Goal: Task Accomplishment & Management: Manage account settings

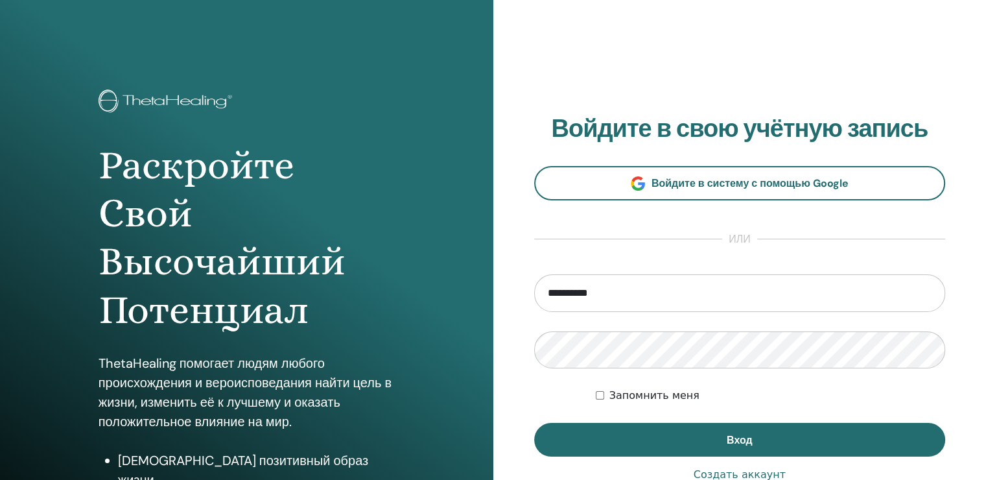
type input "**********"
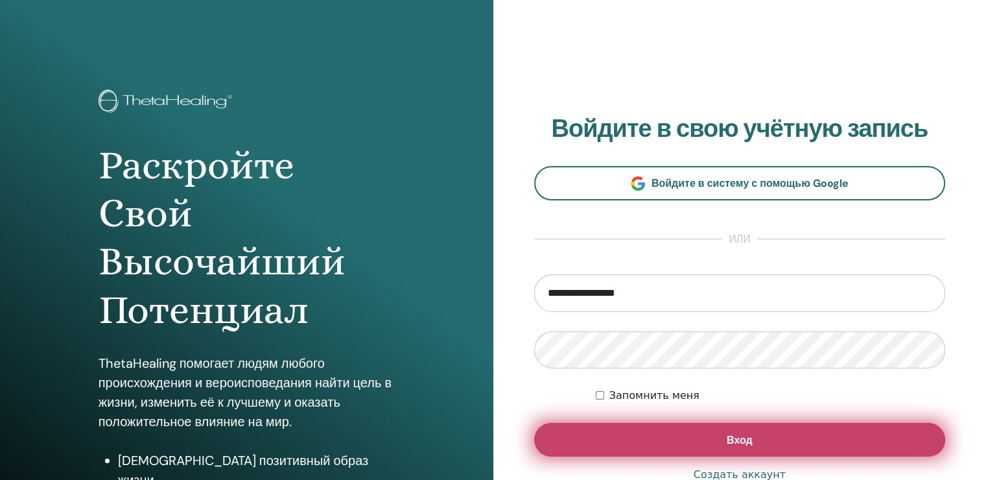
click at [702, 447] on button "Вход" at bounding box center [740, 440] width 412 height 34
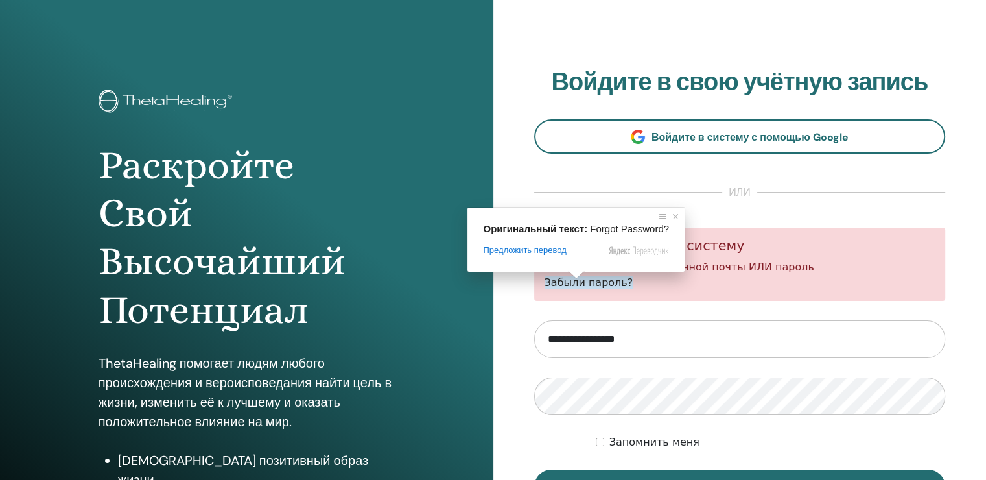
click at [568, 279] on span at bounding box center [576, 275] width 17 height 8
click at [558, 281] on ya-tr-span "Забыли пароль?" at bounding box center [589, 282] width 89 height 12
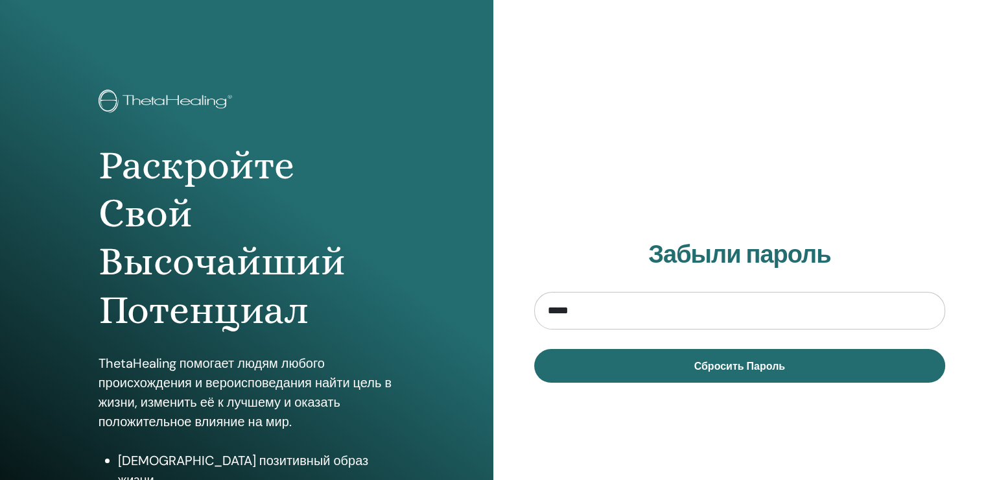
type input "**********"
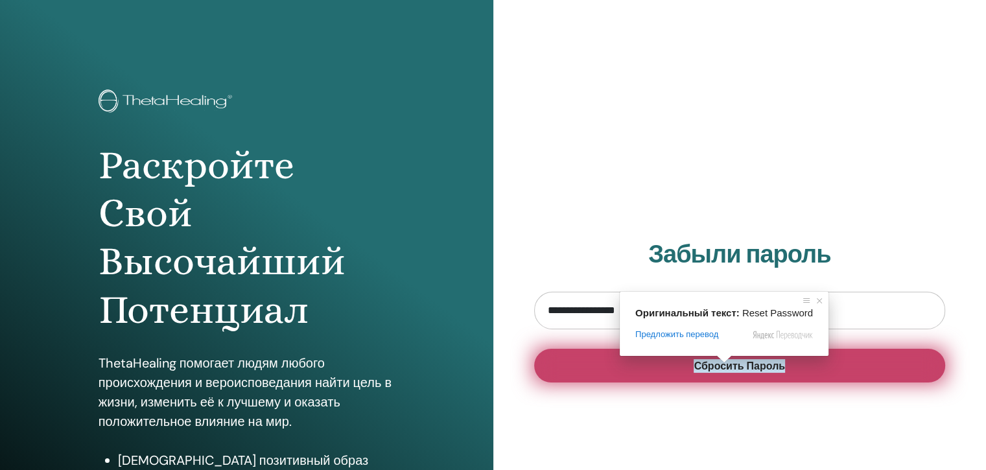
click at [720, 370] on ya-tr-span "Сбросить Пароль" at bounding box center [739, 366] width 91 height 14
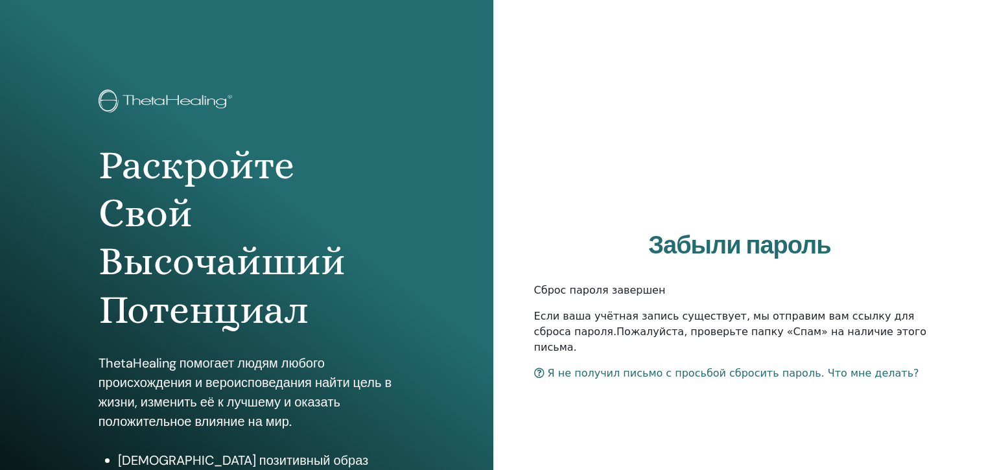
click at [950, 262] on div "Забыли пароль Сброс пароля завершен Если ваша учётная запись существует, мы отп…" at bounding box center [739, 311] width 493 height 622
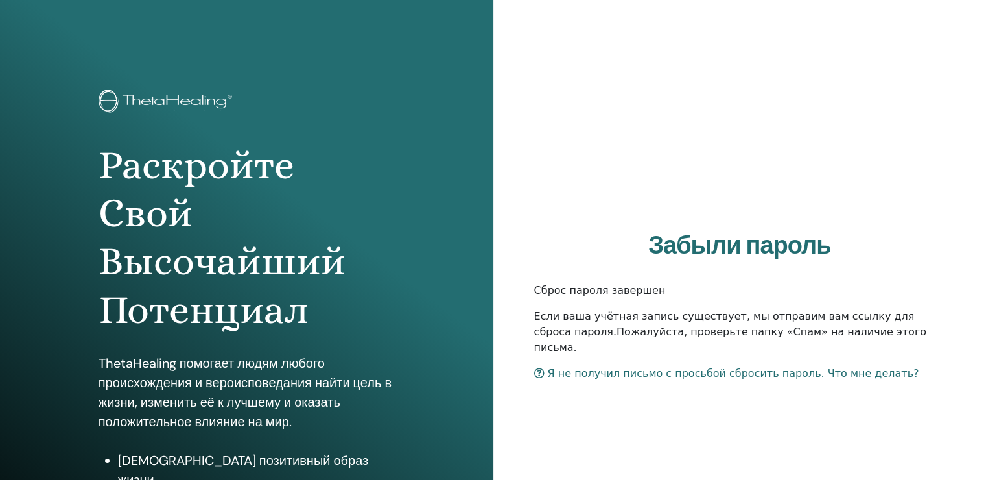
click at [782, 165] on div "Забыли пароль Сброс пароля завершен Если ваша учётная запись существует, мы отп…" at bounding box center [739, 311] width 493 height 622
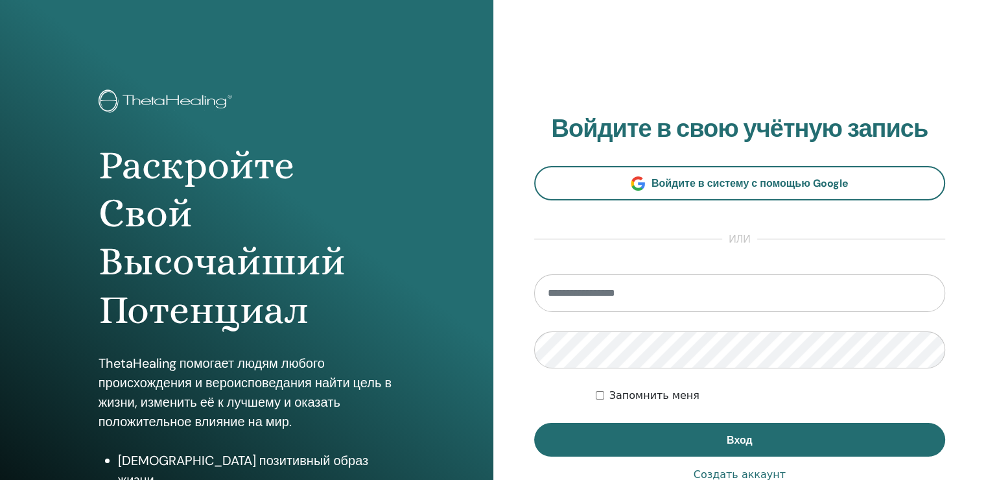
click at [624, 292] on input "email" at bounding box center [740, 293] width 412 height 38
type input "**********"
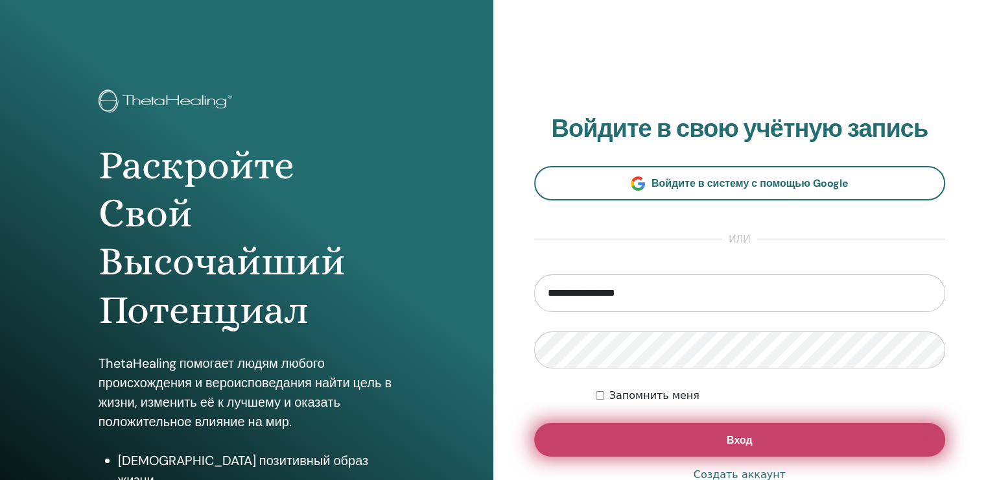
click at [637, 442] on button "Вход" at bounding box center [740, 440] width 412 height 34
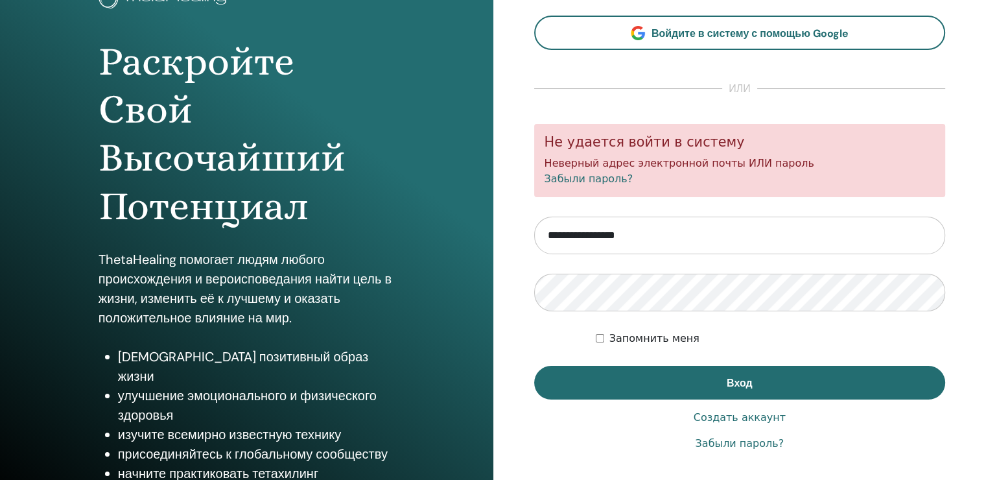
scroll to position [130, 0]
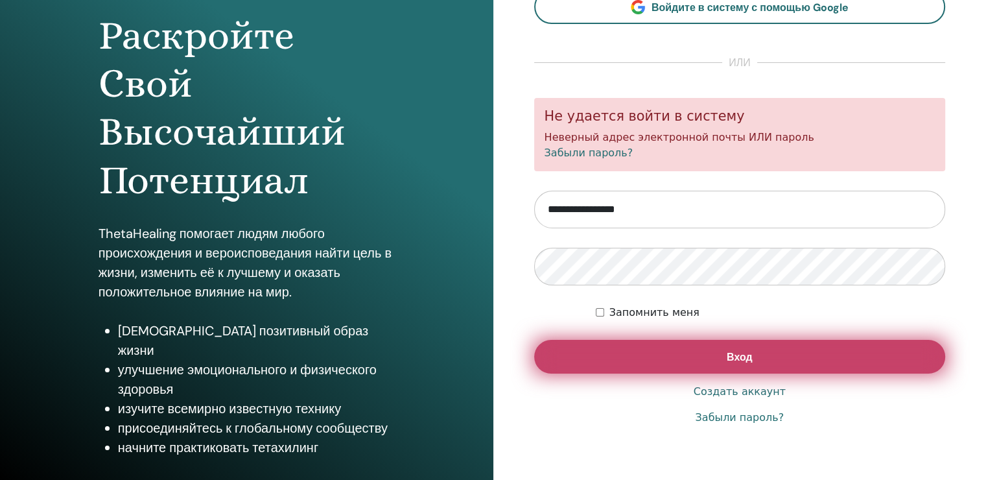
click at [706, 368] on button "Вход" at bounding box center [740, 357] width 412 height 34
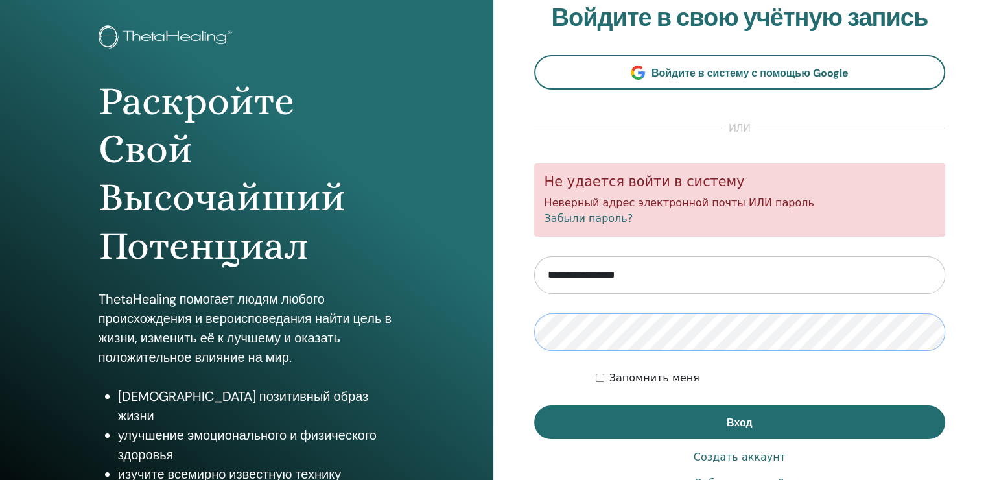
scroll to position [65, 0]
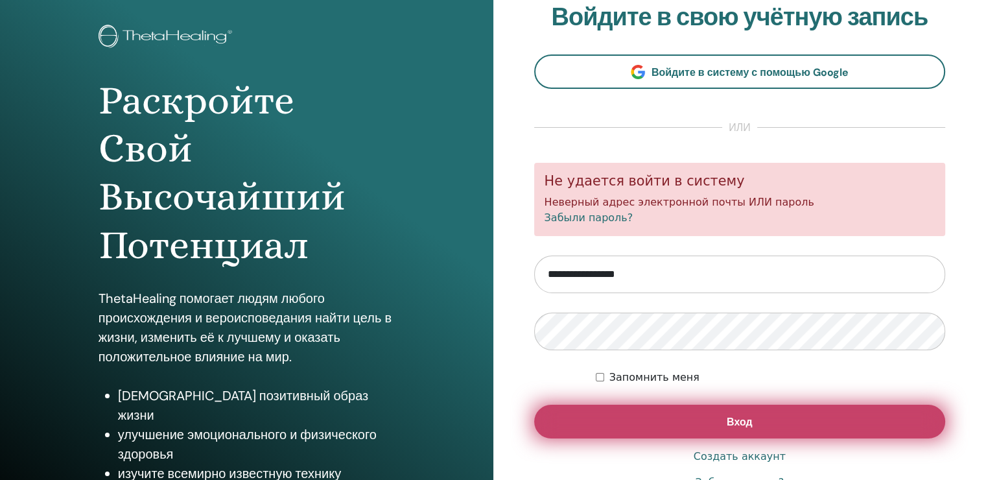
click at [718, 425] on button "Вход" at bounding box center [740, 422] width 412 height 34
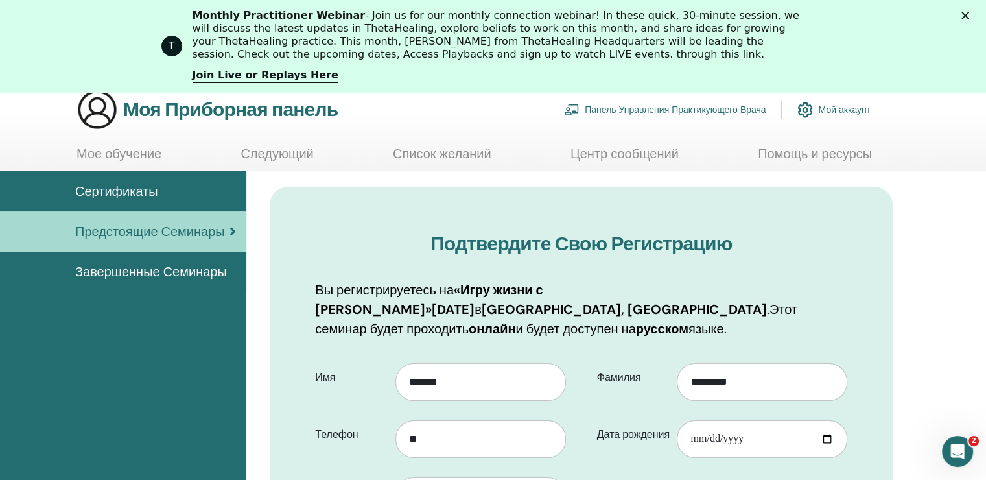
scroll to position [161, 0]
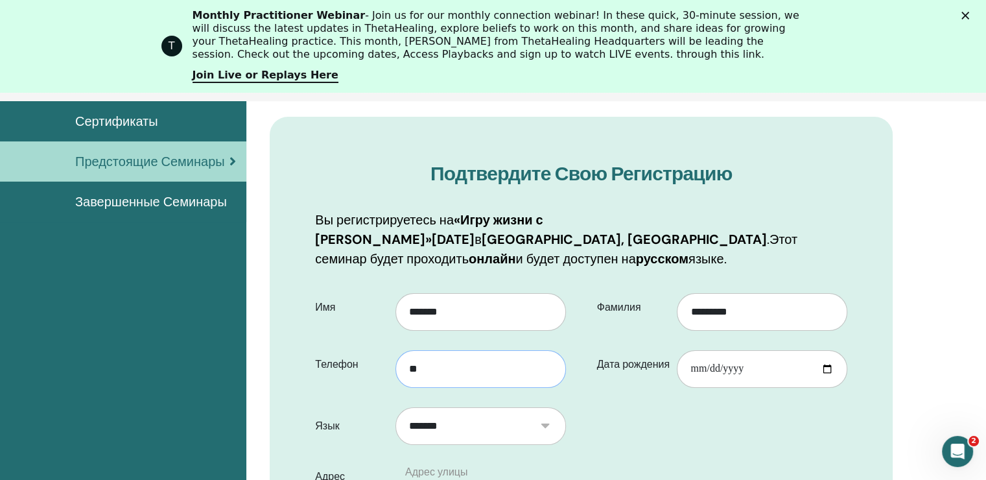
click at [488, 360] on input "**" at bounding box center [480, 369] width 171 height 38
type input "**********"
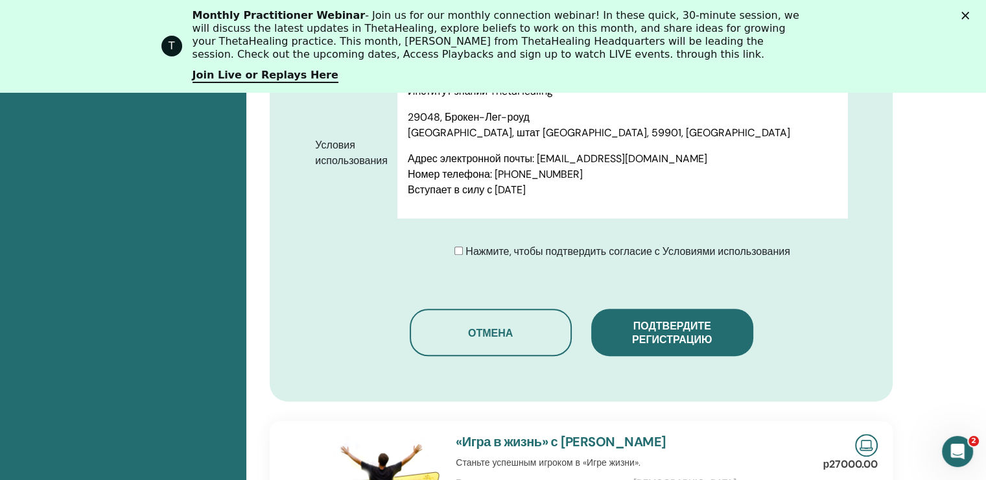
scroll to position [679, 0]
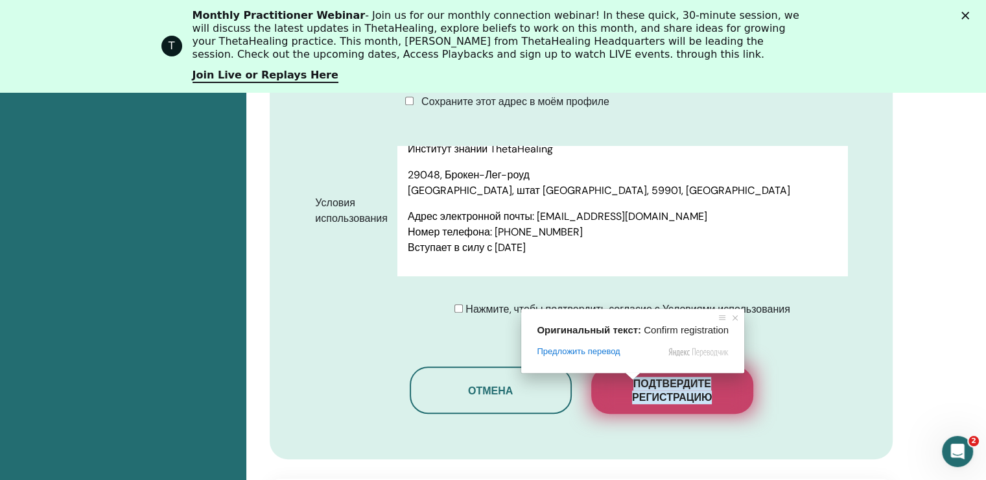
click at [640, 386] on ya-tr-span "Подтвердите регистрацию" at bounding box center [672, 390] width 80 height 27
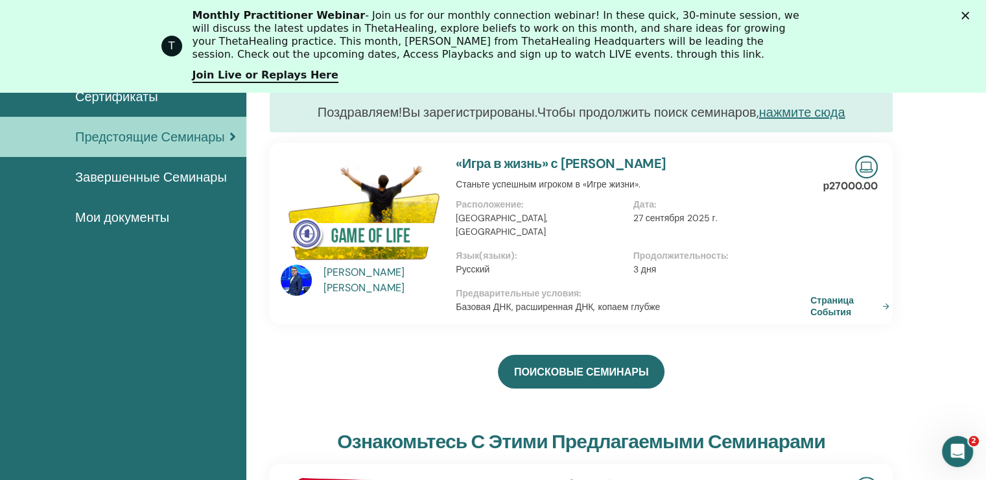
scroll to position [99, 0]
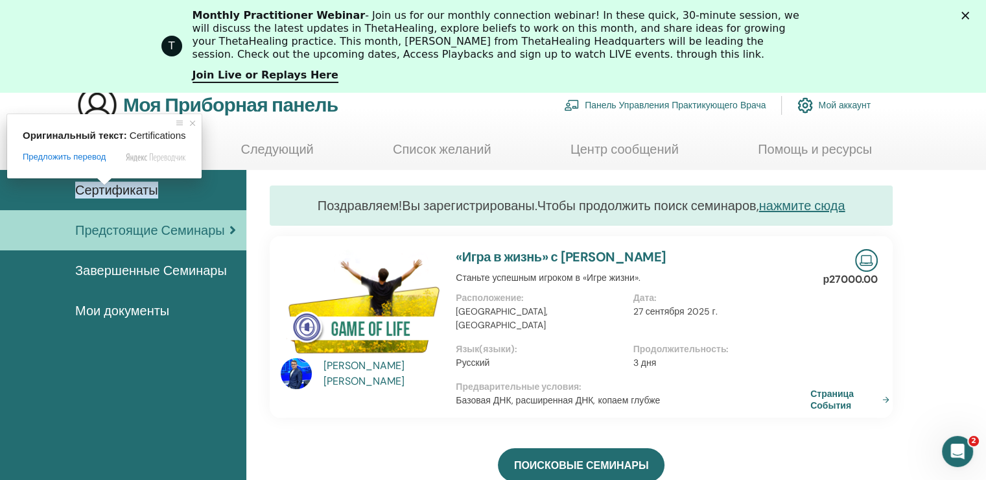
click at [95, 185] on ya-tr-span "Сертификаты" at bounding box center [116, 190] width 83 height 17
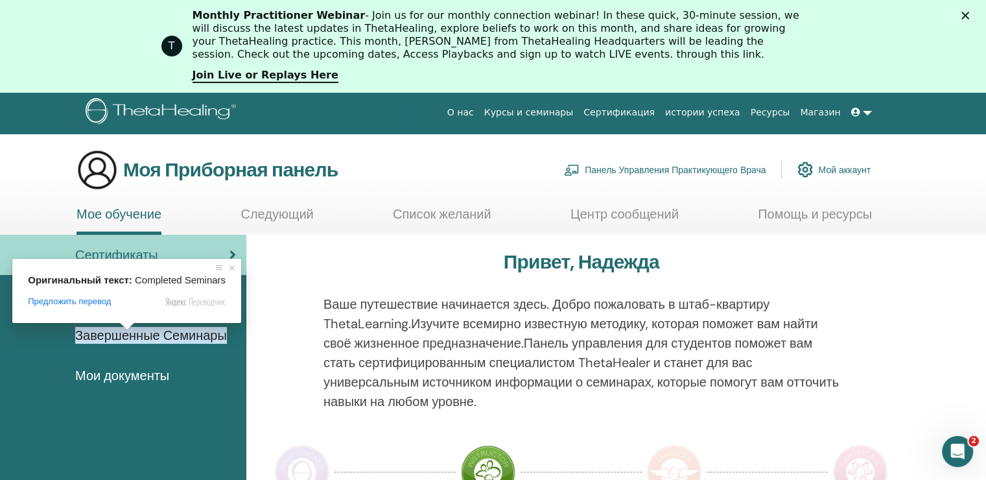
click at [101, 371] on body "О нас Курсы и семинары Сертификация истории успеха Ресурсы [GEOGRAPHIC_DATA] NG…" at bounding box center [493, 286] width 986 height 388
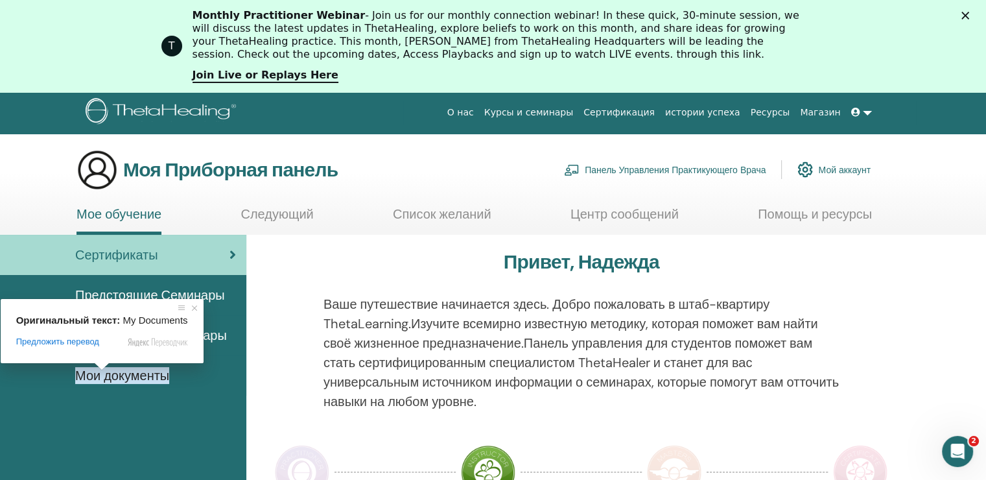
click at [99, 374] on ya-tr-span "Мои документы" at bounding box center [122, 375] width 94 height 17
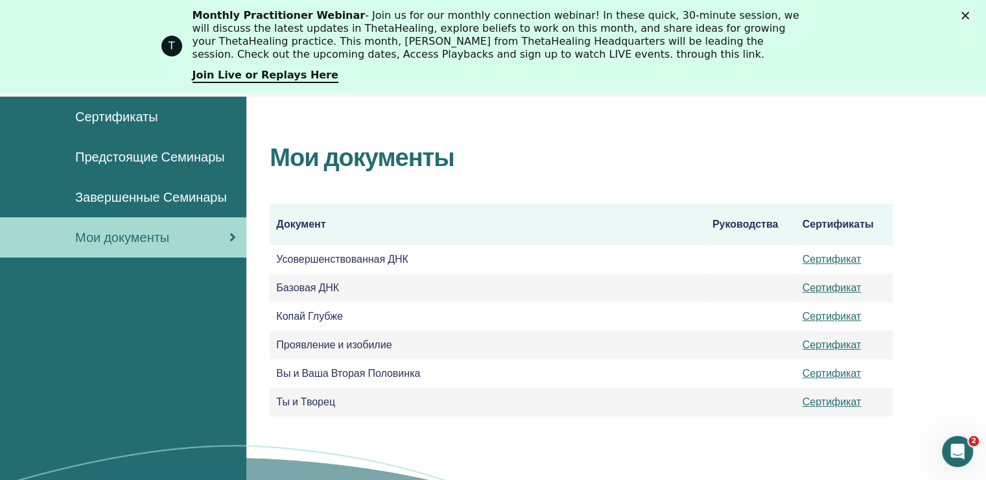
scroll to position [161, 0]
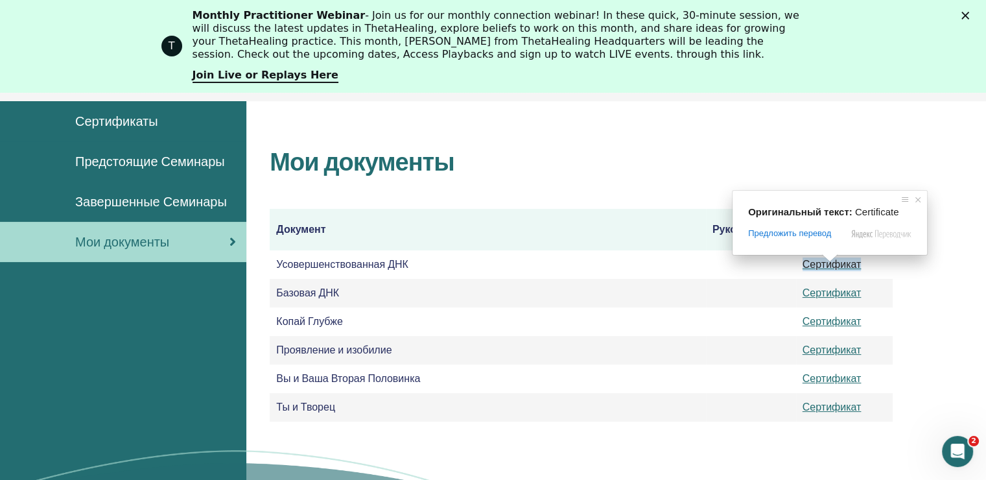
click at [829, 262] on span at bounding box center [829, 258] width 17 height 8
click at [840, 265] on ya-tr-span "Сертификат" at bounding box center [832, 264] width 59 height 14
